Goal: Use online tool/utility: Use online tool/utility

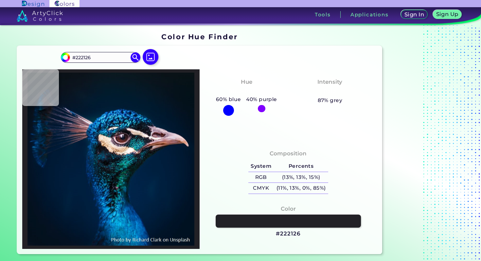
type input "#171b23"
type input "#171B23"
type input "#697680"
type input "#2c646b"
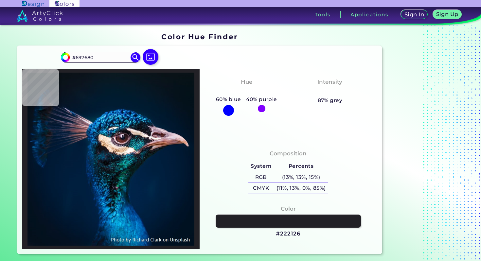
type input "#2C646B"
type input "#18728a"
type input "#18728A"
type input "#90626b"
type input "#90626B"
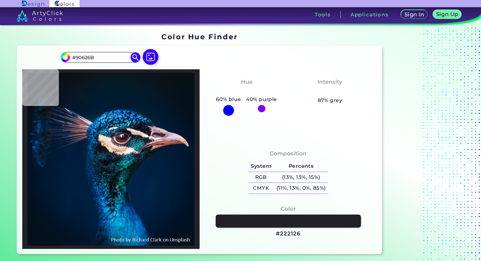
type input "#0f252b"
type input "#0F252B"
type input "#001f3d"
type input "#001F3D"
type input "#001d3b"
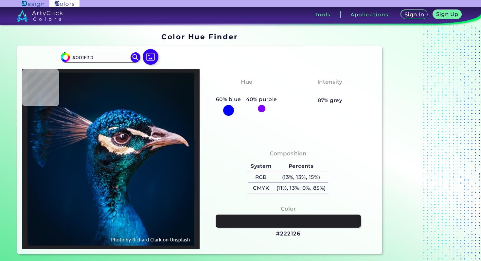
type input "#001D3B"
type input "#001a35"
type input "#001A35"
type input "#011327"
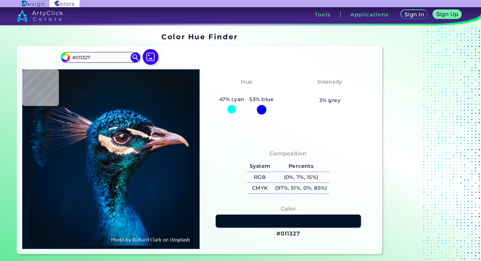
type input "#01152d"
type input "#01152D"
type input "#001832"
type input "#001932"
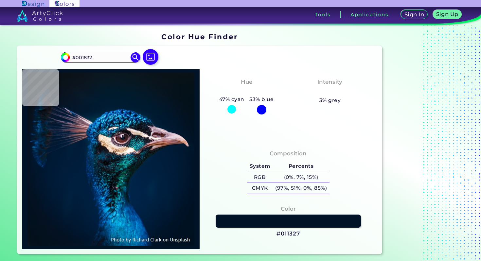
type input "#001932"
type input "#011b36"
type input "#011B36"
type input "#001b36"
type input "#001B36"
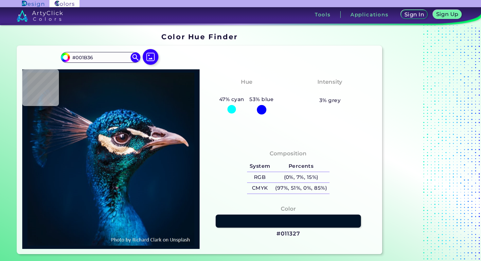
type input "#001b38"
type input "#001B38"
type input "#011c3a"
type input "#011C3A"
type input "#001e3a"
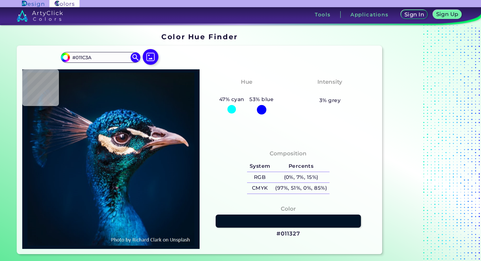
type input "#001E3A"
type input "#042030"
type input "#091413"
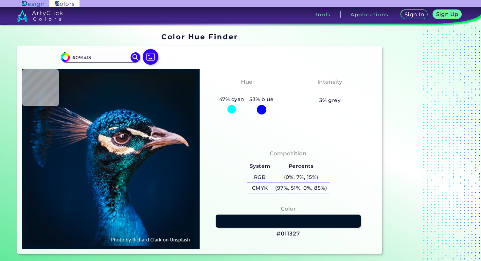
type input "#2a2e3d"
type input "#2A2E3D"
type input "#825d57"
type input "#825D57"
type input "#b99997"
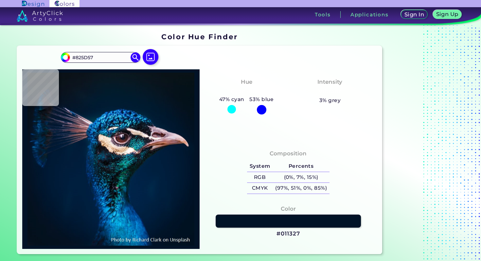
type input "#B99997"
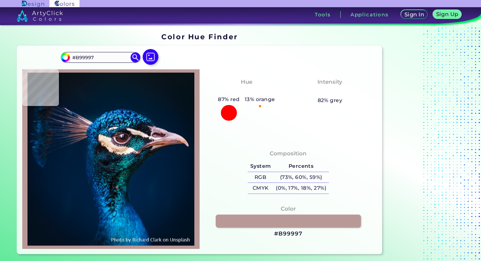
type input "#a57669"
type input "#A57669"
type input "#9f7063"
type input "#9F7063"
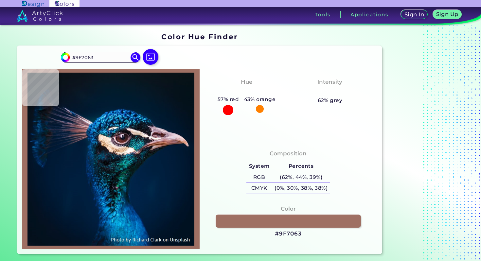
type input "#7b4835"
type input "#7B4835"
type input "#8a513a"
type input "#8A513A"
type input "#b7756d"
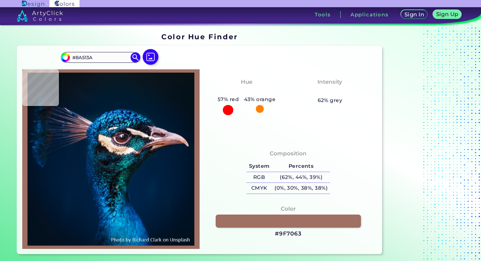
type input "#B7756D"
type input "#f0c6cc"
type input "#F0C6CC"
type input "#a78b9b"
type input "#A78B9B"
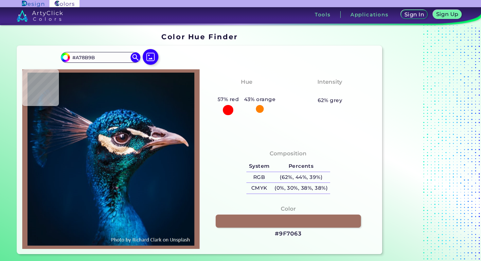
type input "#28202c"
type input "#28202C"
type input "#191d23"
type input "#191D23"
type input "#343a41"
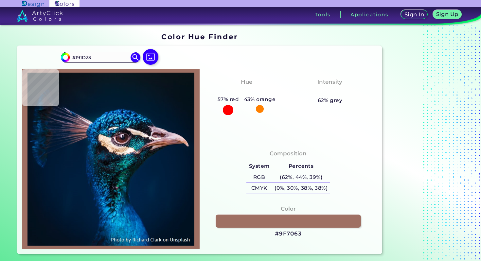
type input "#343A41"
type input "#0f1221"
type input "#0F1221"
type input "#141e28"
type input "#141E28"
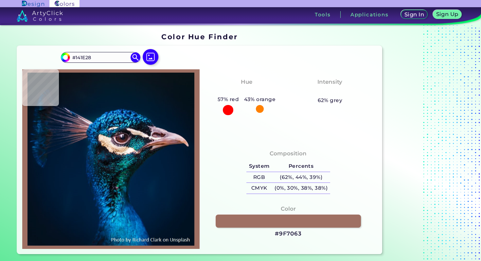
type input "#10111a"
type input "#10111A"
type input "#0e1a22"
type input "#0E1A22"
type input "#0f1418"
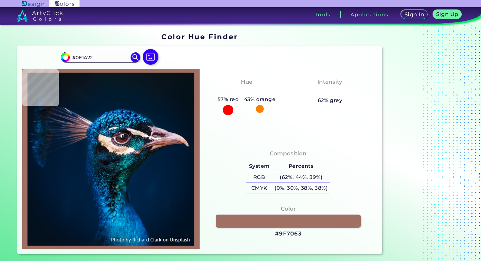
type input "#0F1418"
type input "#101420"
type input "#161f31"
type input "#161F31"
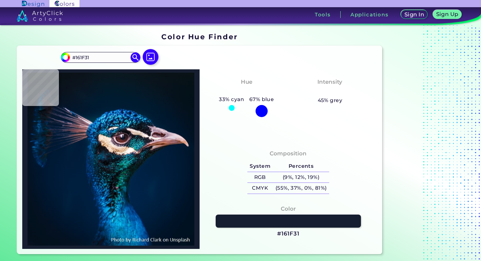
type input "#142737"
type input "#122e39"
type input "#122E39"
type input "#4e6c74"
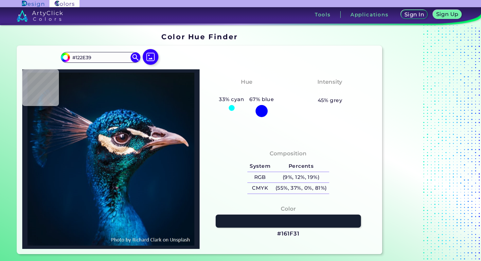
type input "#4E6C74"
type input "#21343d"
type input "#21343D"
type input "#0d1929"
type input "#0D1929"
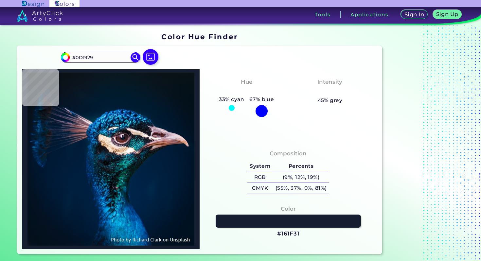
type input "#0a1e2b"
type input "#0A1E2B"
type input "#041b25"
type input "#041B25"
type input "#0d2d36"
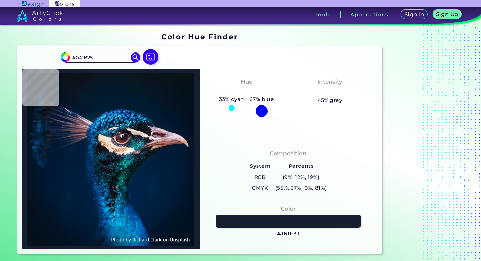
type input "#0D2D36"
type input "#2e5f67"
type input "#2E5F67"
type input "#274850"
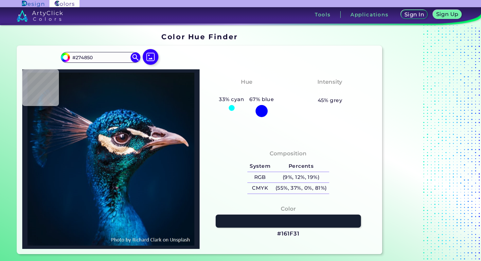
type input "#102833"
type input "#033d4f"
type input "#033D4F"
type input "#07404f"
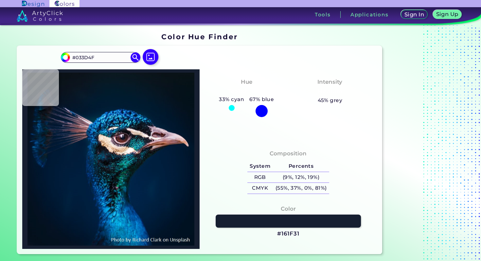
type input "#07404F"
type input "#012e37"
type input "#012E37"
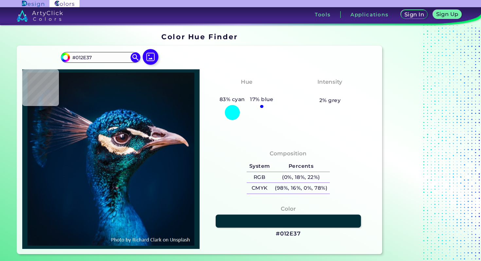
type input "#276870"
type input "#083b40"
type input "#083B40"
type input "#0b4248"
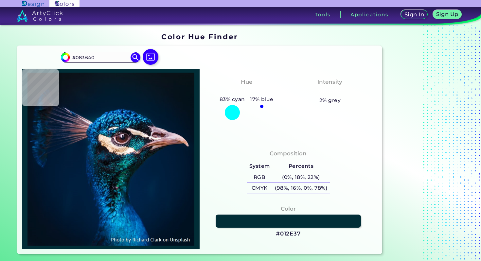
type input "#0B4248"
type input "#062a38"
type input "#062A38"
type input "#225565"
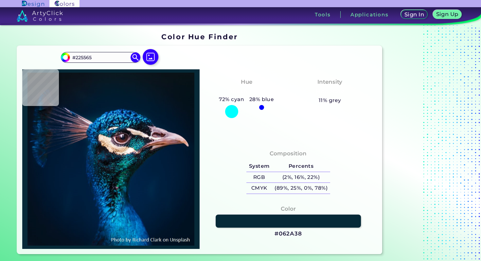
type input "#387b8b"
type input "#387B8B"
type input "#1e6171"
type input "#1E6171"
type input "#083e4f"
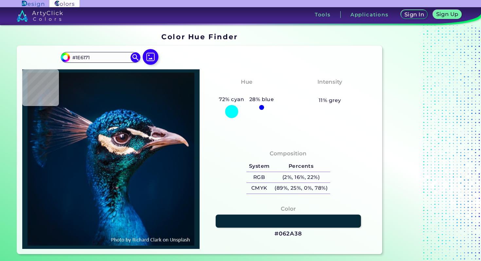
type input "#083E4F"
type input "#083e4d"
type input "#083E4D"
type input "#013343"
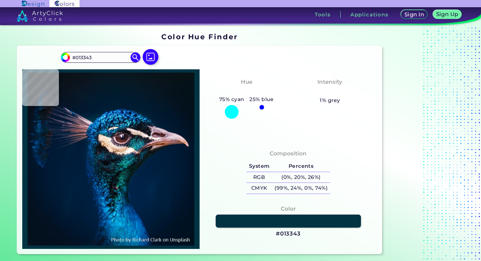
type input "#1c5f6e"
type input "#1C5F6E"
type input "#4a8796"
type input "#4A8796"
type input "#4bafb6"
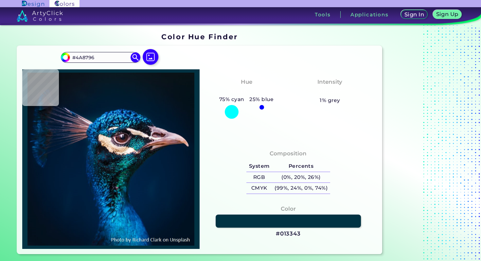
type input "#4BAFB6"
type input "#034c66"
type input "#034C66"
type input "#3d99a3"
type input "#3D99A3"
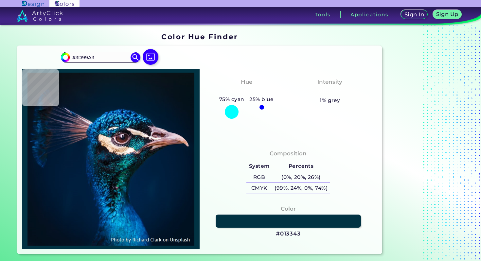
type input "#4e2e33"
type input "#4E2E33"
type input "#0b1725"
type input "#0B1725"
type input "#162125"
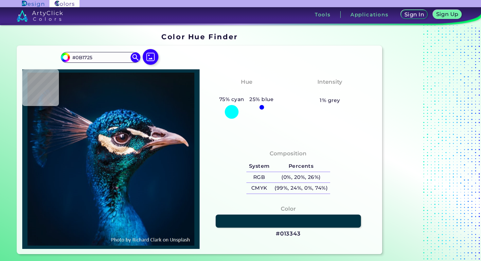
type input "#162125"
type input "#14191d"
type input "#14191D"
type input "#011e3e"
type input "#011E3E"
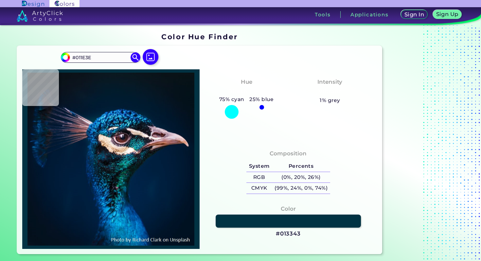
type input "#001d3b"
type input "#001D3B"
type input "#011c3a"
type input "#011C3A"
type input "#001932"
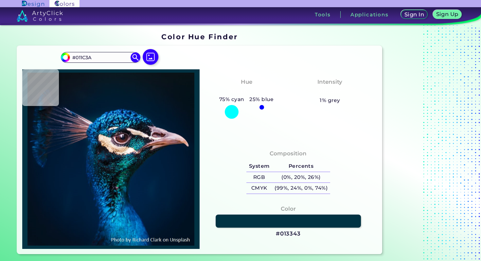
type input "#001932"
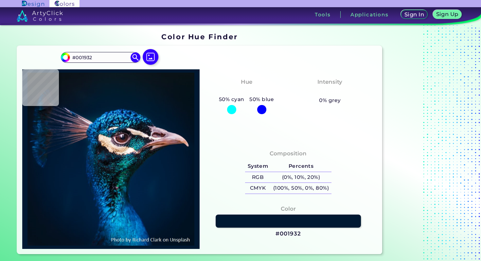
type input "#00162d"
type input "#00162D"
type input "#000000"
type input "#071216"
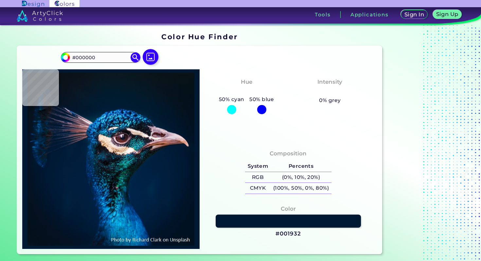
type input "#071216"
type input "#091217"
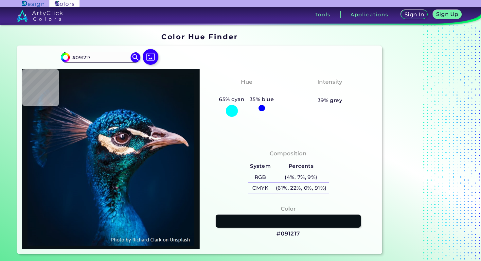
type input "#091219"
type input "#081319"
type input "#0a131a"
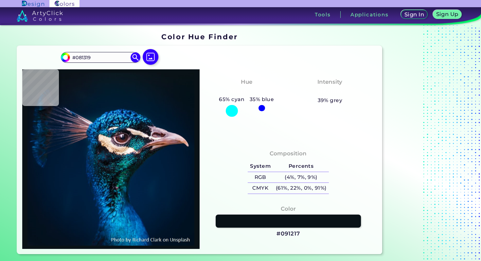
type input "#0A131A"
type input "#081319"
type input "#09131c"
type input "#09131C"
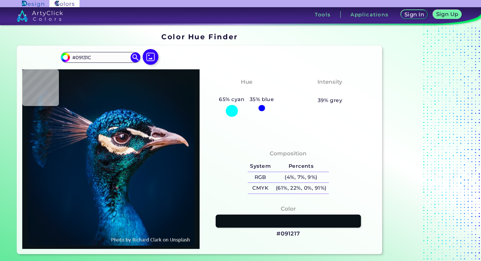
type input "#09141a"
type input "#09141A"
type input "#0a151b"
type input "#0A151B"
type input "#0a141c"
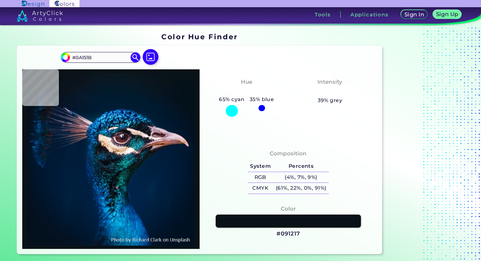
type input "#0A141C"
type input "#0a151b"
type input "#0A151B"
type input "#09131c"
type input "#09131C"
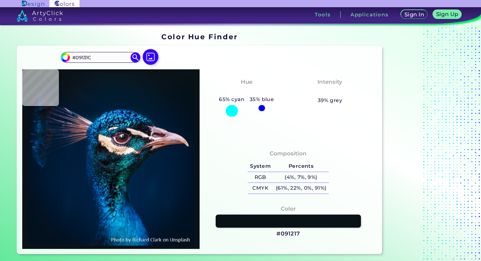
type input "#0a131a"
type input "#0A131A"
click at [152, 59] on img at bounding box center [150, 56] width 19 height 19
click at [0, 0] on input "file" at bounding box center [0, 0] width 0 height 0
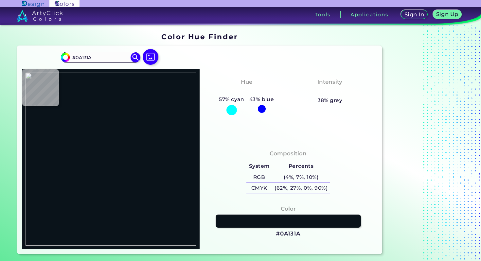
type input "#000000"
type input "#d1a41e"
type input "#D1A41E"
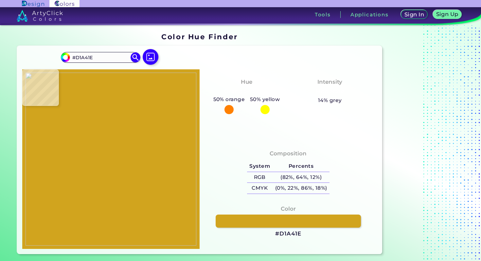
click at [170, 160] on img at bounding box center [111, 160] width 171 height 174
click at [294, 176] on h5 "(82%, 64%, 12%)" at bounding box center [301, 177] width 57 height 11
click at [310, 177] on h5 "(82%, 64%, 12%)" at bounding box center [301, 177] width 57 height 11
click at [290, 235] on h3 "#D1A41E" at bounding box center [288, 234] width 26 height 8
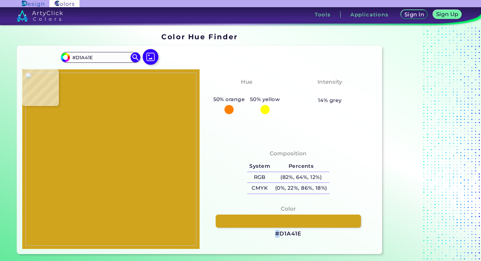
copy h3 "#"
click at [290, 235] on h3 "#D1A41E copied copied" at bounding box center [288, 234] width 26 height 8
copy h3 "D1A41E copied copied"
